Goal: Task Accomplishment & Management: Manage account settings

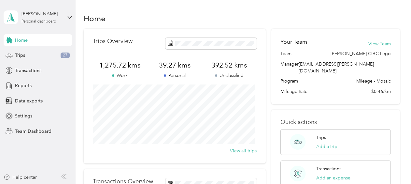
click at [66, 7] on div "[PERSON_NAME] Personal dashboard" at bounding box center [38, 17] width 68 height 23
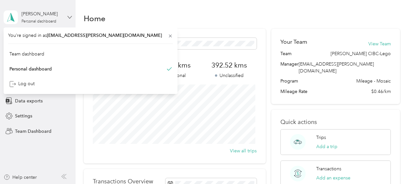
click at [70, 16] on icon at bounding box center [69, 17] width 5 height 5
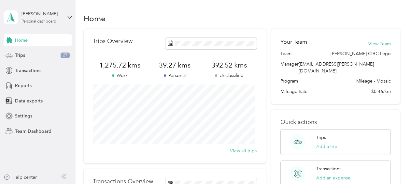
click at [59, 8] on div "[PERSON_NAME] Personal dashboard" at bounding box center [38, 17] width 68 height 23
click at [48, 55] on div "Team dashboard" at bounding box center [90, 53] width 165 height 11
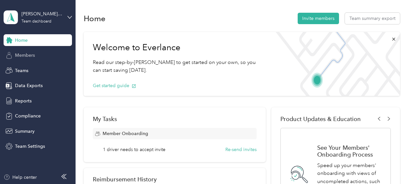
click at [30, 56] on span "Members" at bounding box center [25, 55] width 20 height 7
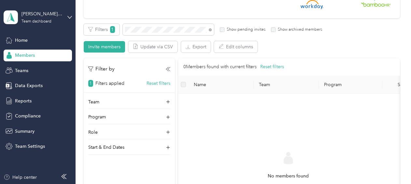
drag, startPoint x: 255, startPoint y: 165, endPoint x: 258, endPoint y: 162, distance: 4.4
click at [256, 164] on div "No members found Try adjusting your search" at bounding box center [287, 176] width 209 height 155
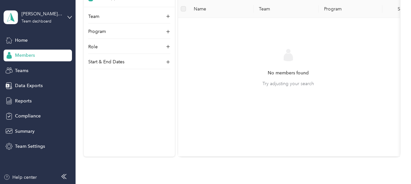
scroll to position [163, 0]
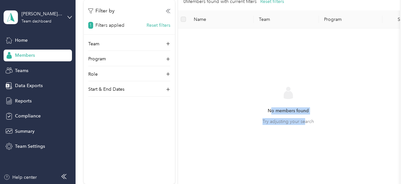
drag, startPoint x: 299, startPoint y: 115, endPoint x: 270, endPoint y: 100, distance: 32.0
click at [270, 100] on div "No members found Try adjusting your search" at bounding box center [287, 105] width 51 height 38
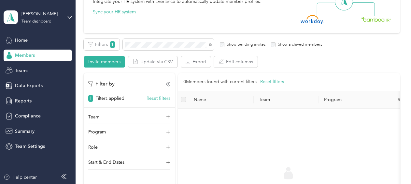
scroll to position [0, 0]
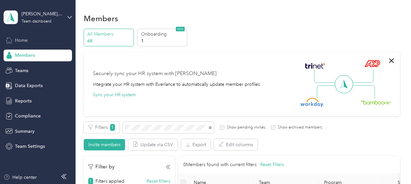
click at [30, 37] on div "Home" at bounding box center [38, 40] width 68 height 12
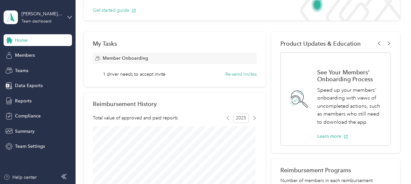
scroll to position [33, 0]
